Goal: Information Seeking & Learning: Find specific fact

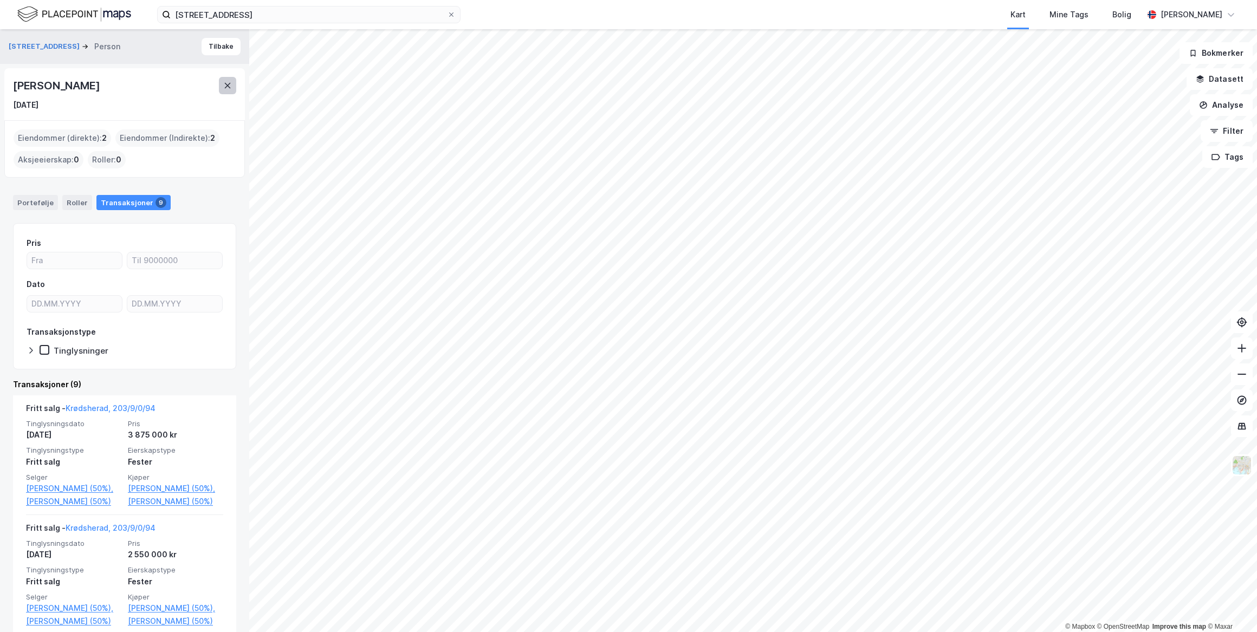
scroll to position [122, 0]
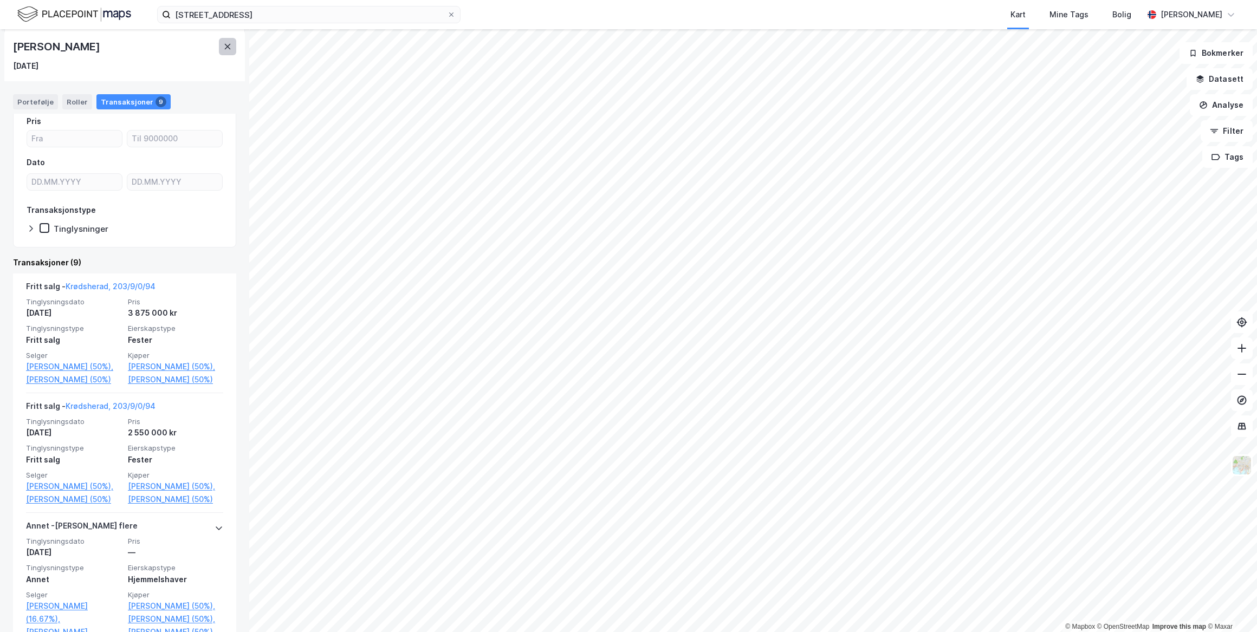
click at [223, 49] on icon at bounding box center [227, 46] width 9 height 9
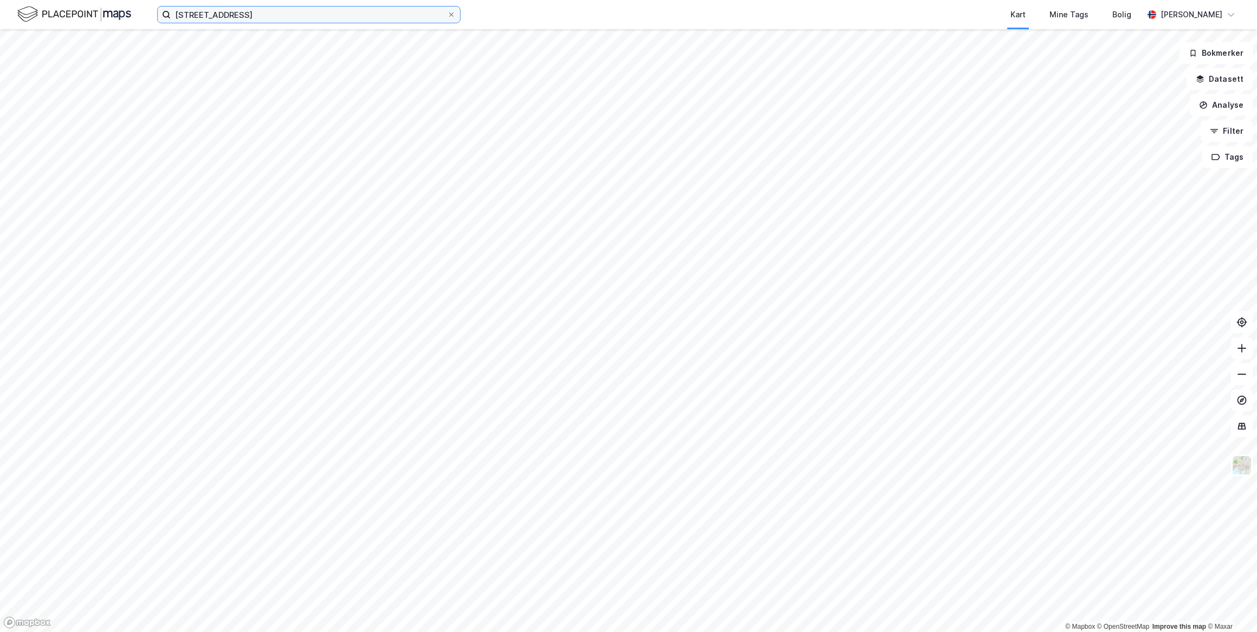
click at [264, 19] on input "[STREET_ADDRESS]" at bounding box center [309, 15] width 276 height 16
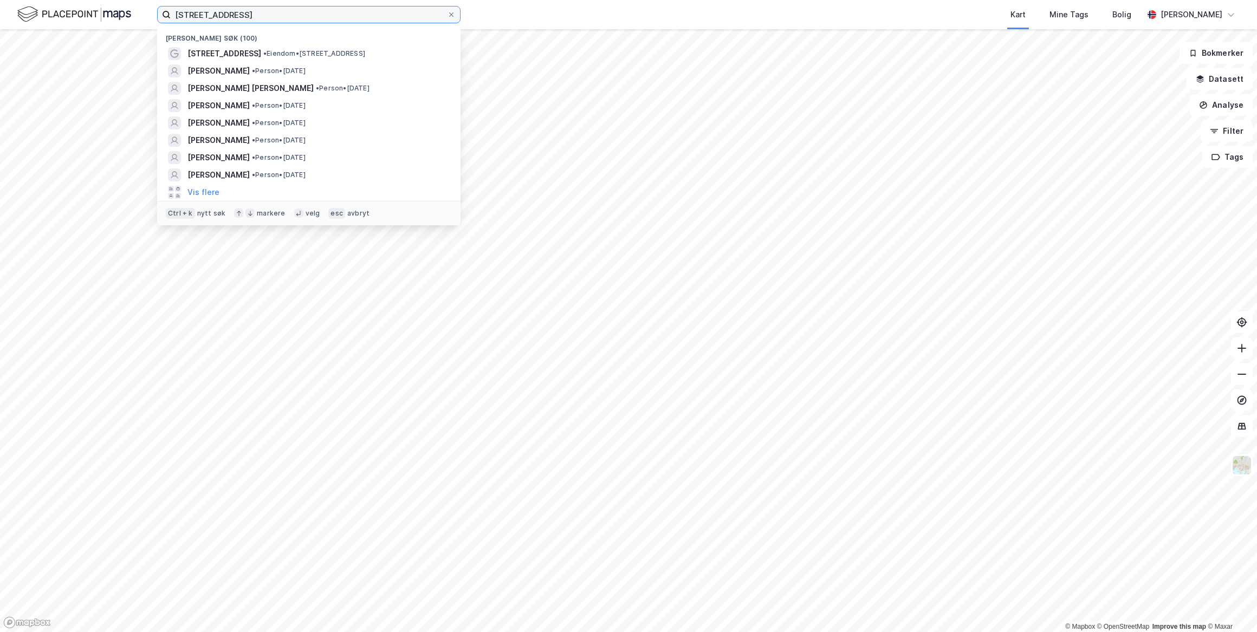
drag, startPoint x: 270, startPoint y: 16, endPoint x: 162, endPoint y: 16, distance: 107.8
click at [162, 16] on label "[STREET_ADDRESS]" at bounding box center [308, 14] width 303 height 17
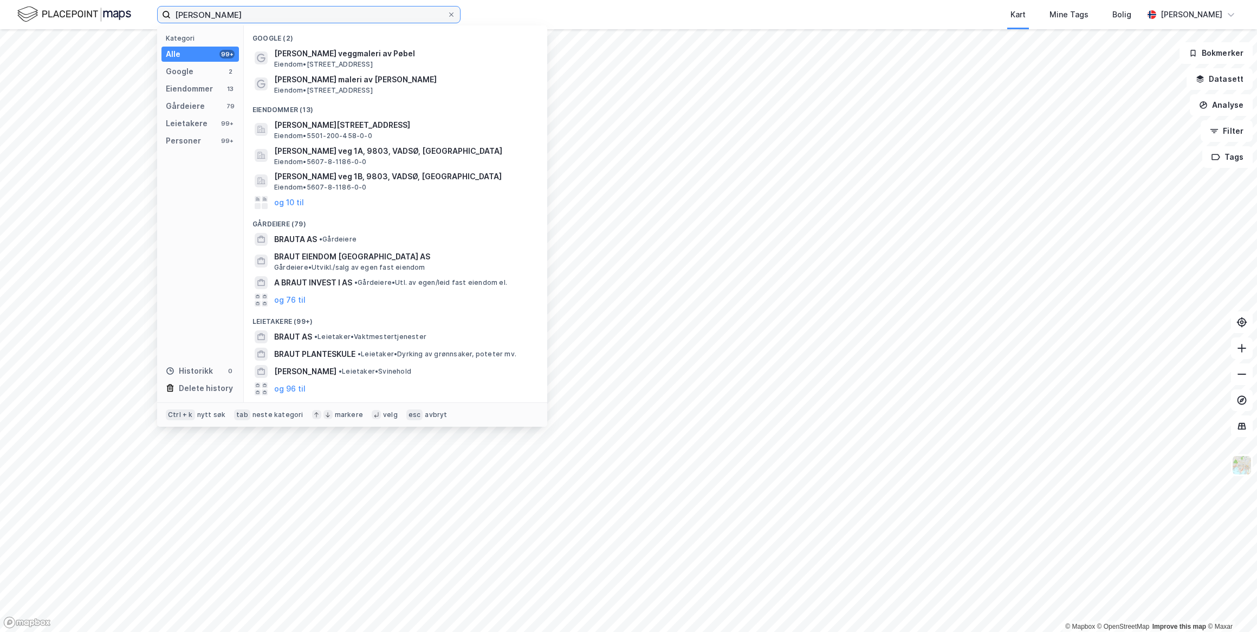
type input "[PERSON_NAME]"
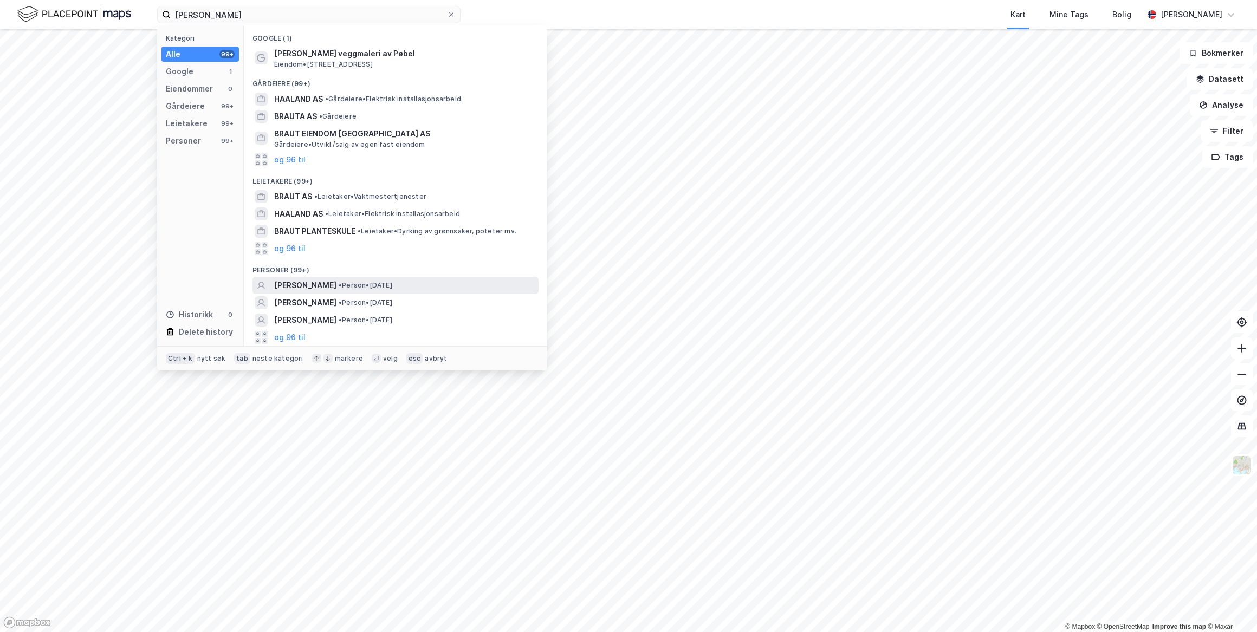
click at [337, 285] on span "[PERSON_NAME]" at bounding box center [305, 285] width 62 height 13
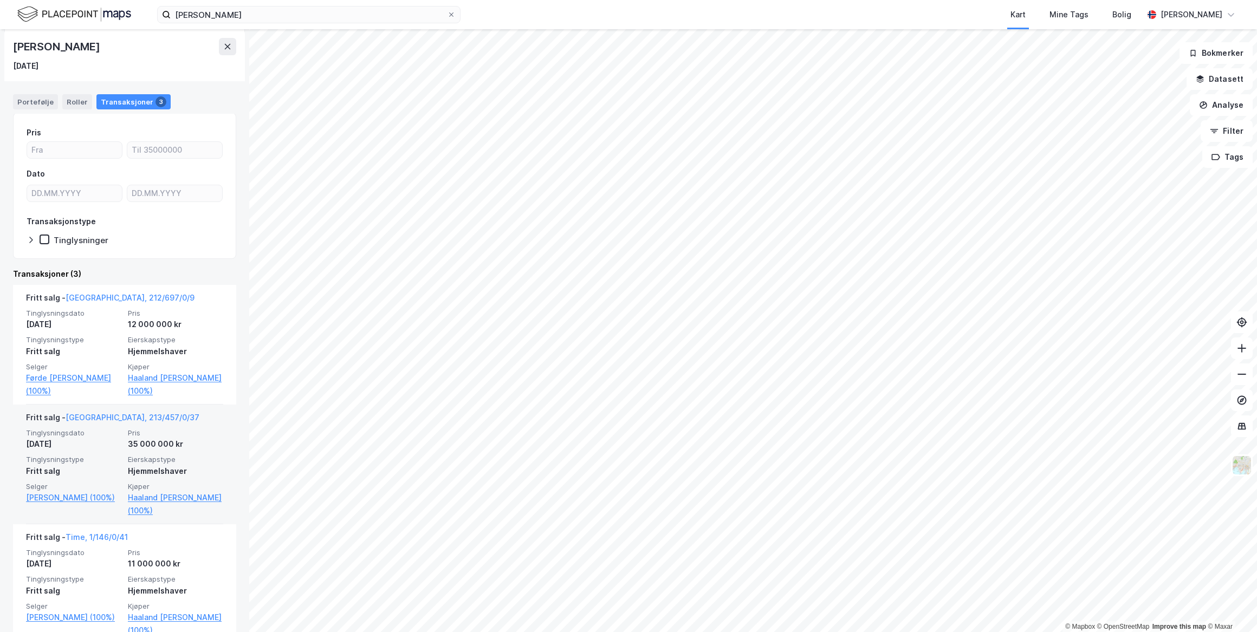
scroll to position [99, 0]
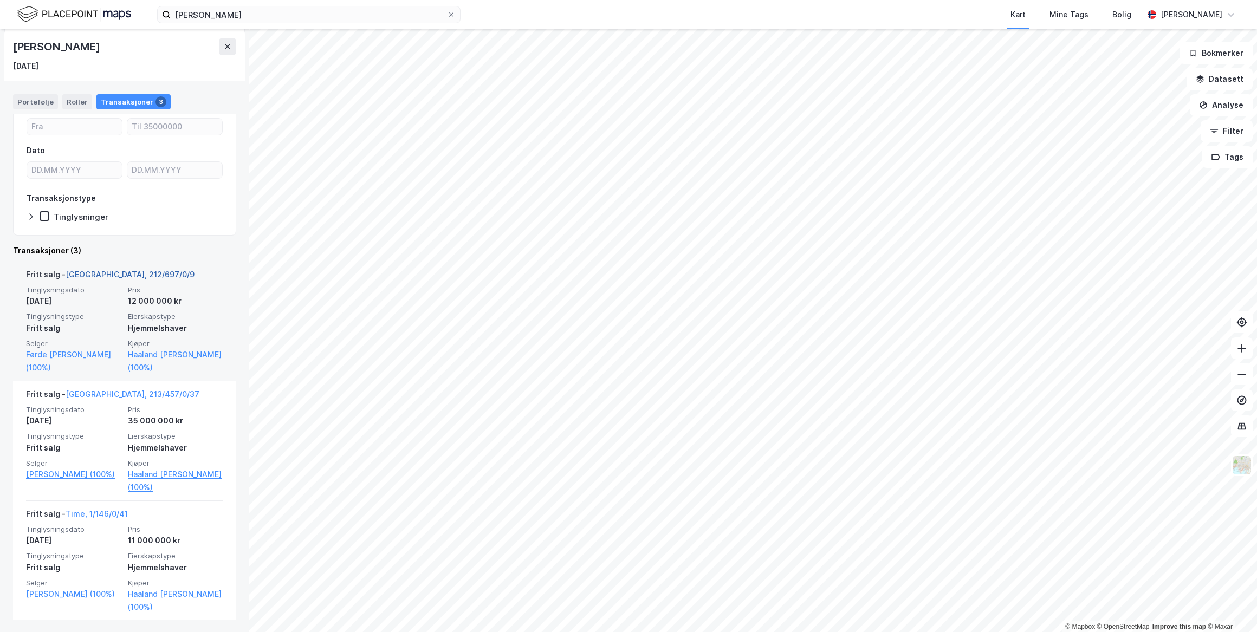
click at [104, 271] on link "[GEOGRAPHIC_DATA], 212/697/0/9" at bounding box center [130, 274] width 129 height 9
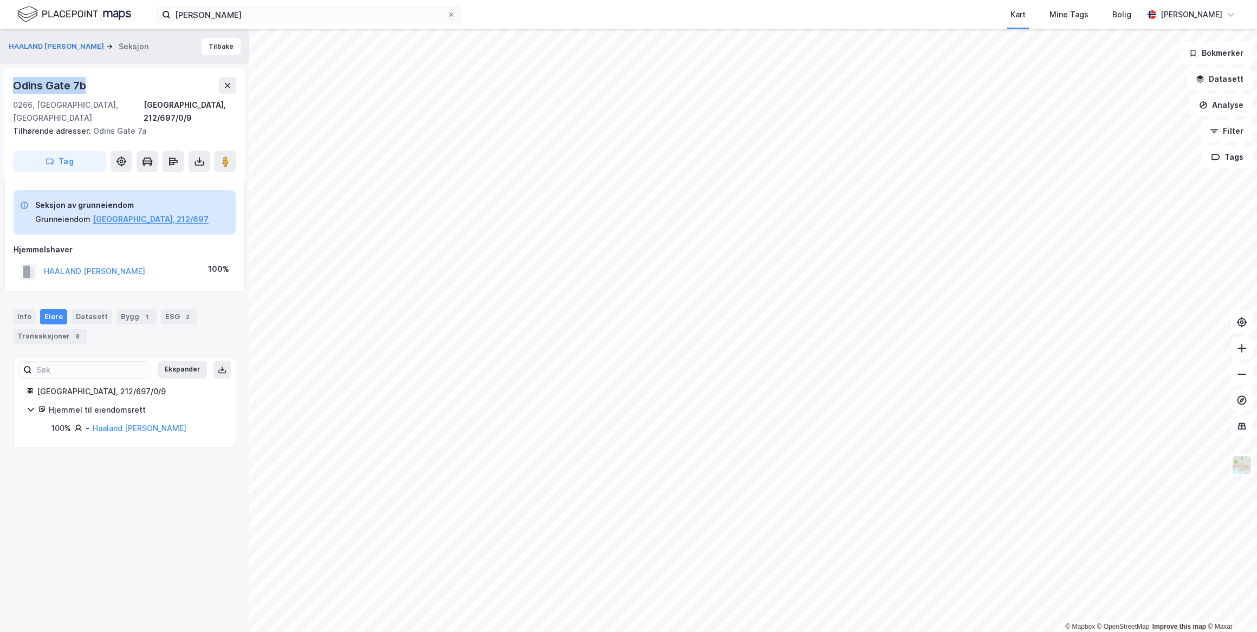
drag, startPoint x: 95, startPoint y: 85, endPoint x: 15, endPoint y: 87, distance: 79.7
click at [15, 87] on div "Odins Gate 7b" at bounding box center [124, 85] width 223 height 17
drag, startPoint x: 15, startPoint y: 87, endPoint x: 45, endPoint y: 87, distance: 29.8
copy div "Odins Gate 7b"
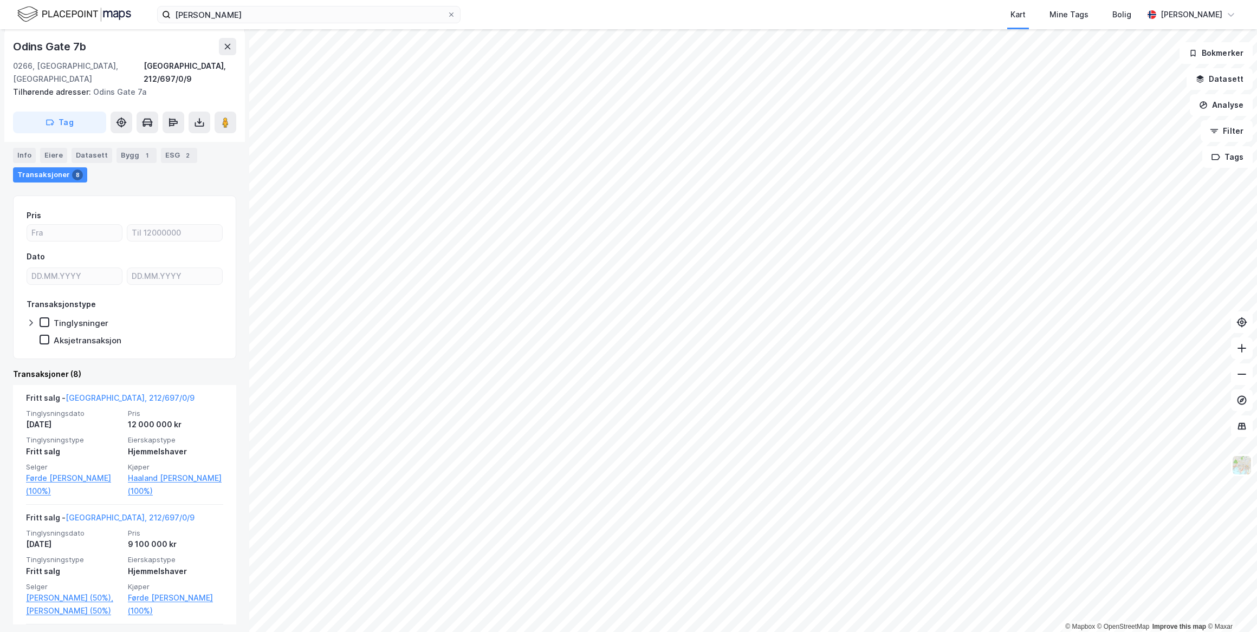
scroll to position [147, 0]
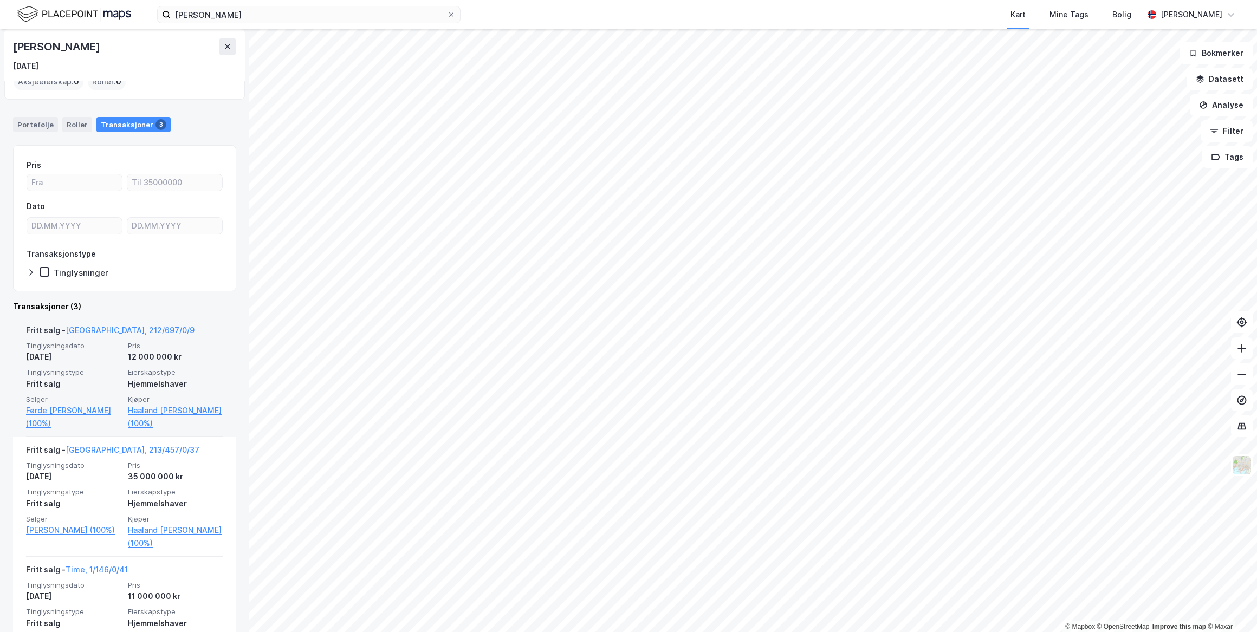
scroll to position [99, 0]
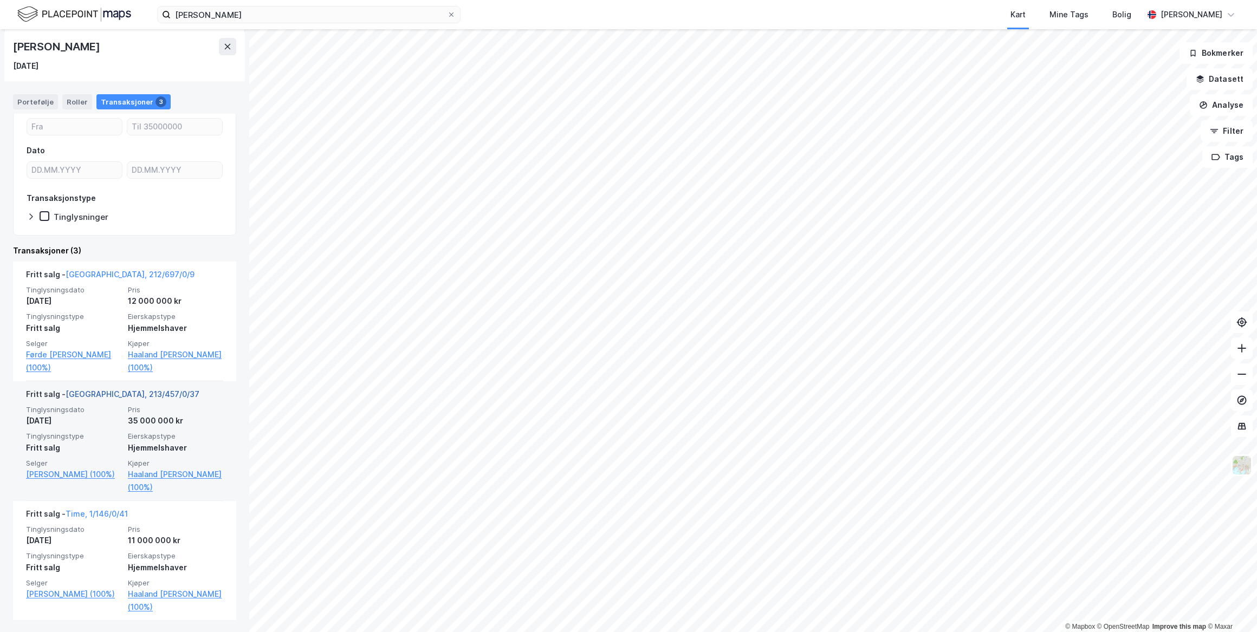
click at [113, 391] on link "[GEOGRAPHIC_DATA], 213/457/0/37" at bounding box center [133, 394] width 134 height 9
